Goal: Find specific page/section

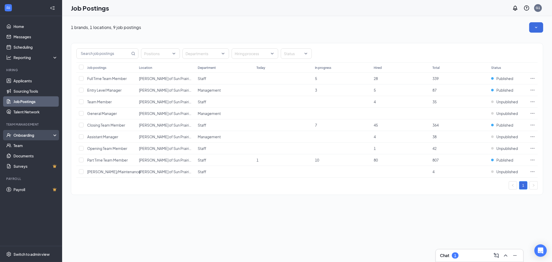
click at [26, 134] on div "Onboarding" at bounding box center [33, 134] width 40 height 5
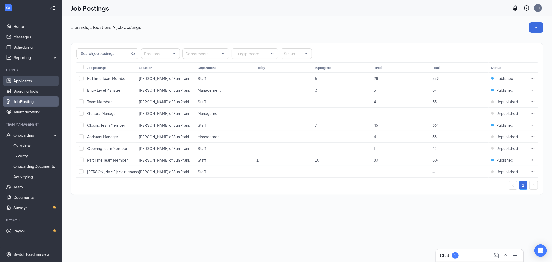
click at [43, 77] on link "Applicants" at bounding box center [35, 81] width 44 height 10
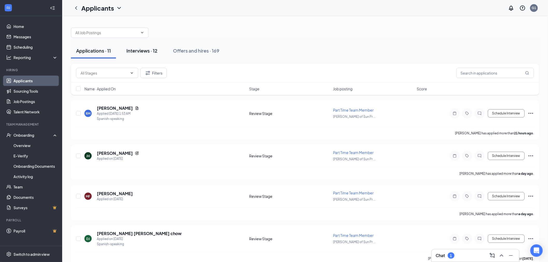
click at [159, 51] on button "Interviews · 12" at bounding box center [141, 51] width 41 height 16
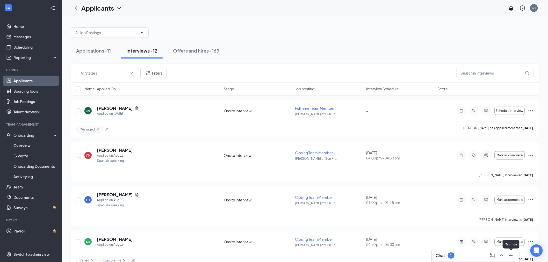
drag, startPoint x: 529, startPoint y: 247, endPoint x: 514, endPoint y: 258, distance: 18.9
click at [529, 248] on body "Home Messages Scheduling Reporting Hiring Applicants Sourcing Tools Job Posting…" at bounding box center [274, 131] width 548 height 262
click at [457, 256] on div "Chat 1" at bounding box center [474, 255] width 79 height 8
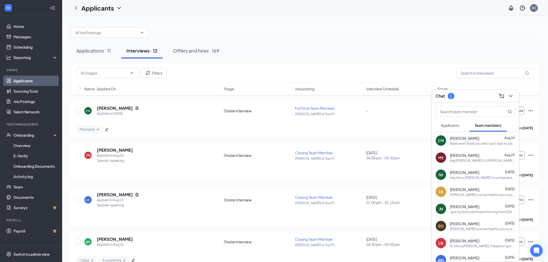
click at [454, 124] on span "Applicants" at bounding box center [450, 125] width 18 height 5
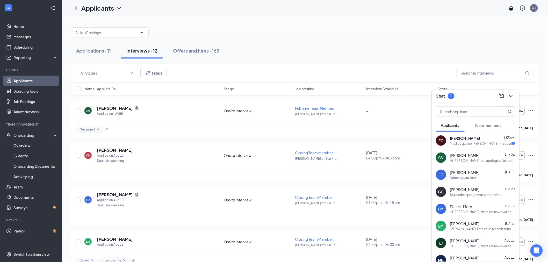
click at [347, 50] on div "Applications · 11 Interviews · 12 Offers and hires · 169" at bounding box center [305, 51] width 468 height 16
